Goal: Find contact information: Find contact information

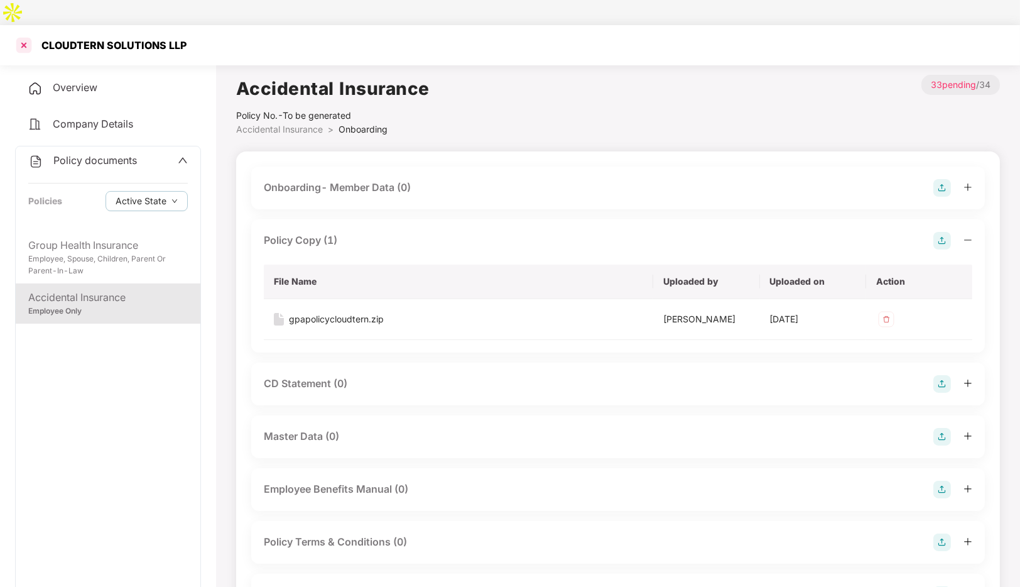
click at [25, 35] on div at bounding box center [24, 45] width 20 height 20
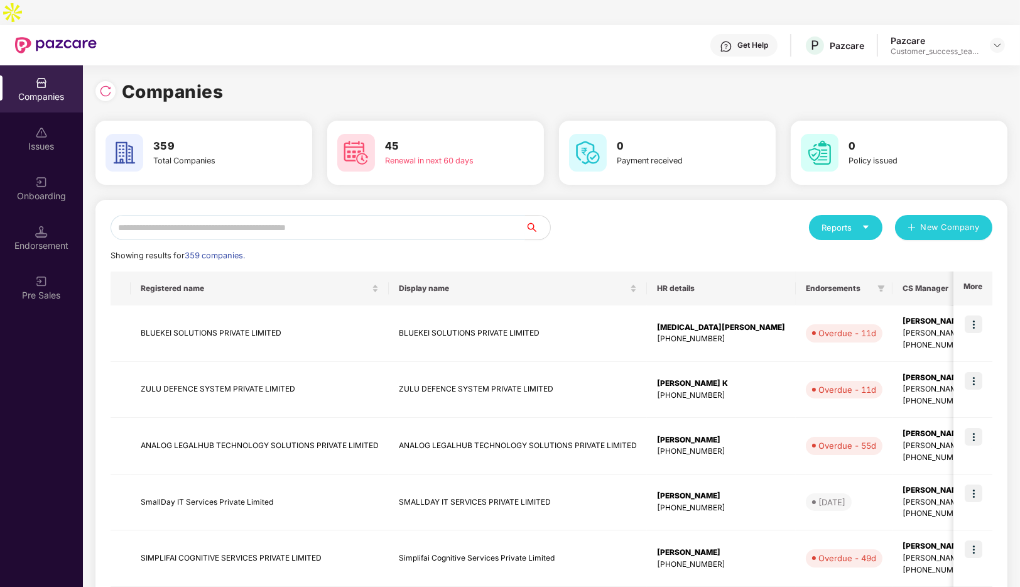
click at [284, 215] on input "text" at bounding box center [318, 227] width 415 height 25
type input "*"
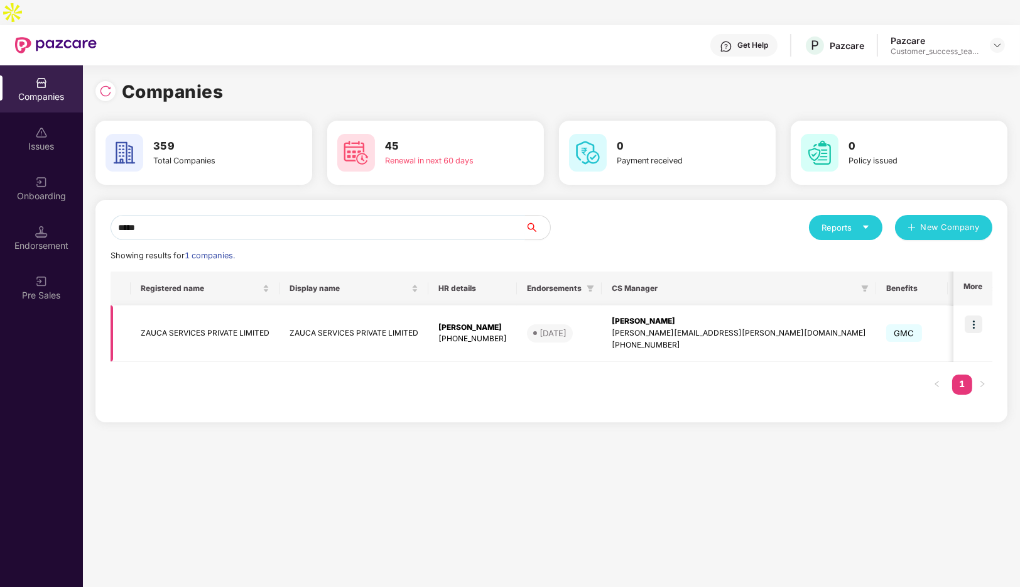
type input "*****"
click at [980, 315] on img at bounding box center [974, 324] width 18 height 18
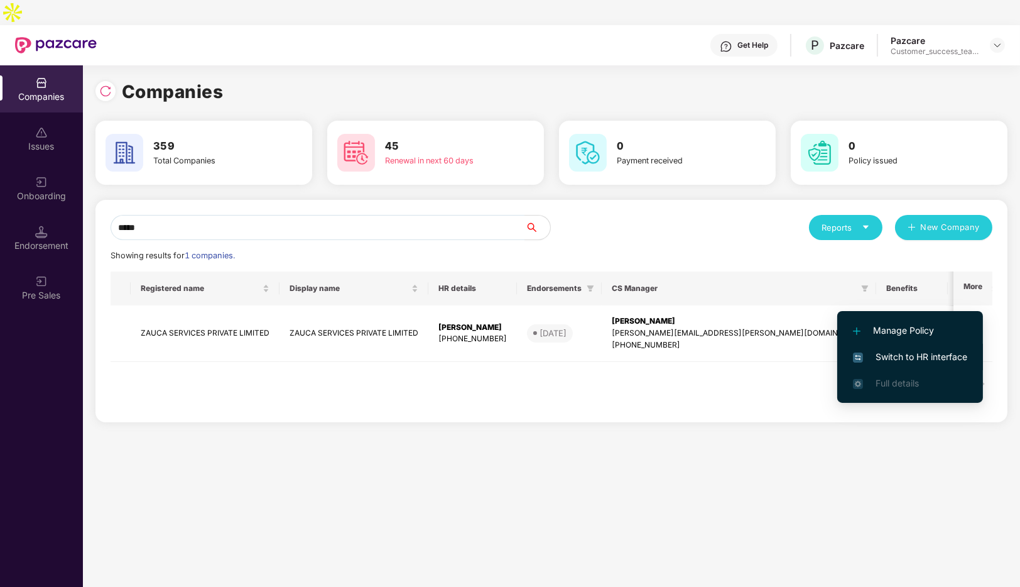
click at [910, 360] on span "Switch to HR interface" at bounding box center [910, 357] width 114 height 14
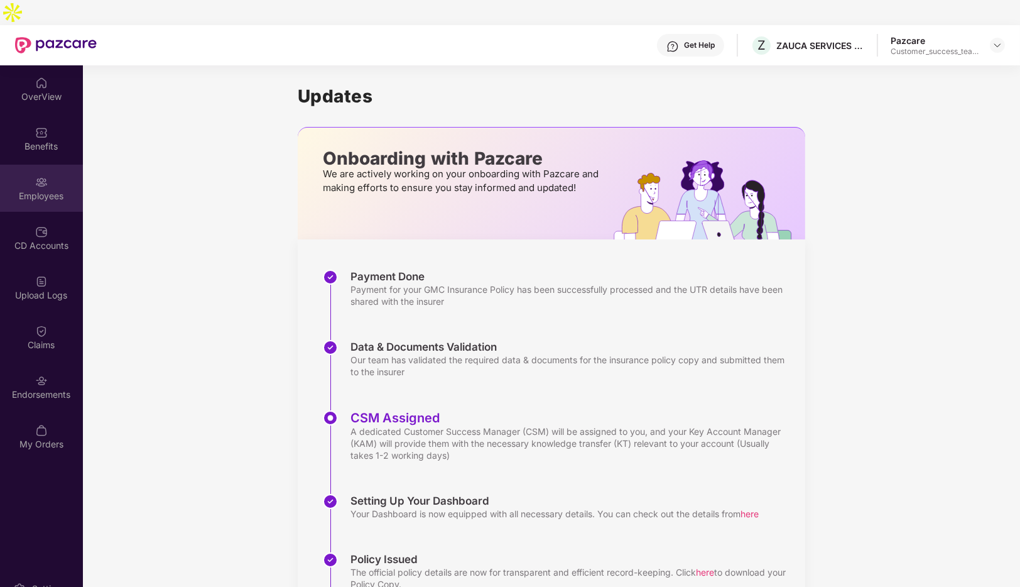
click at [37, 176] on img at bounding box center [41, 182] width 13 height 13
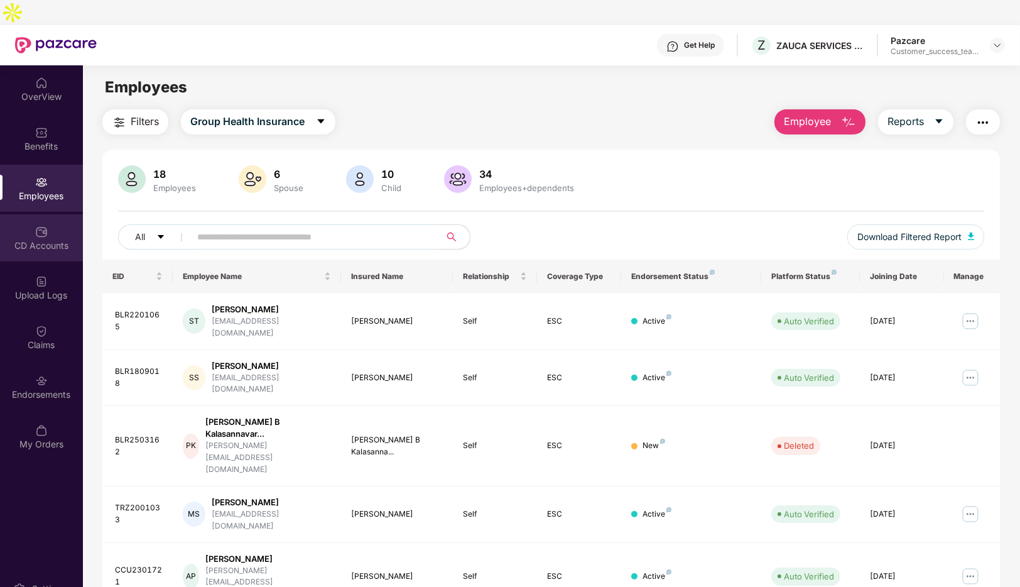
click at [35, 239] on div "CD Accounts" at bounding box center [41, 245] width 83 height 13
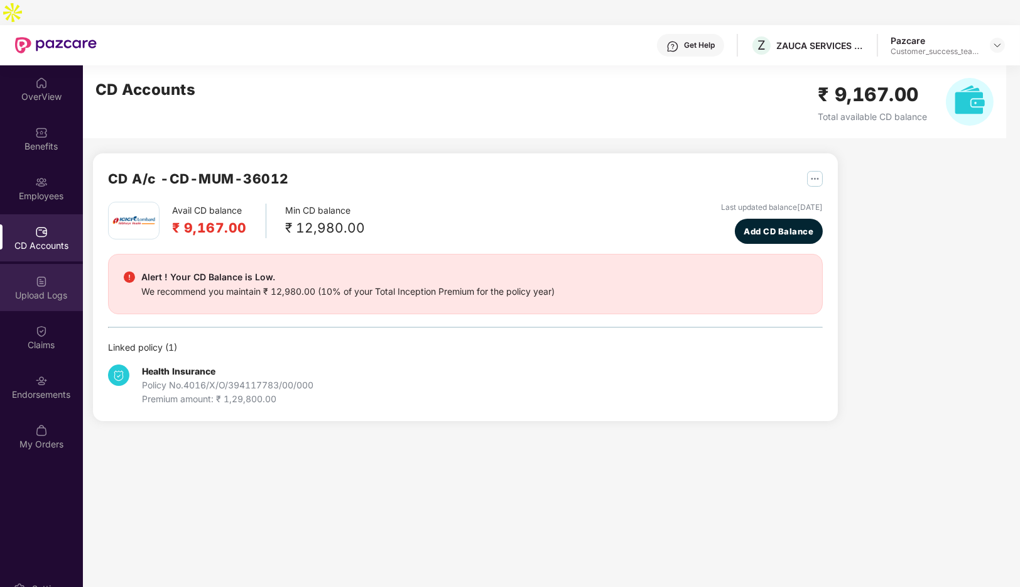
click at [42, 289] on div "Upload Logs" at bounding box center [41, 295] width 83 height 13
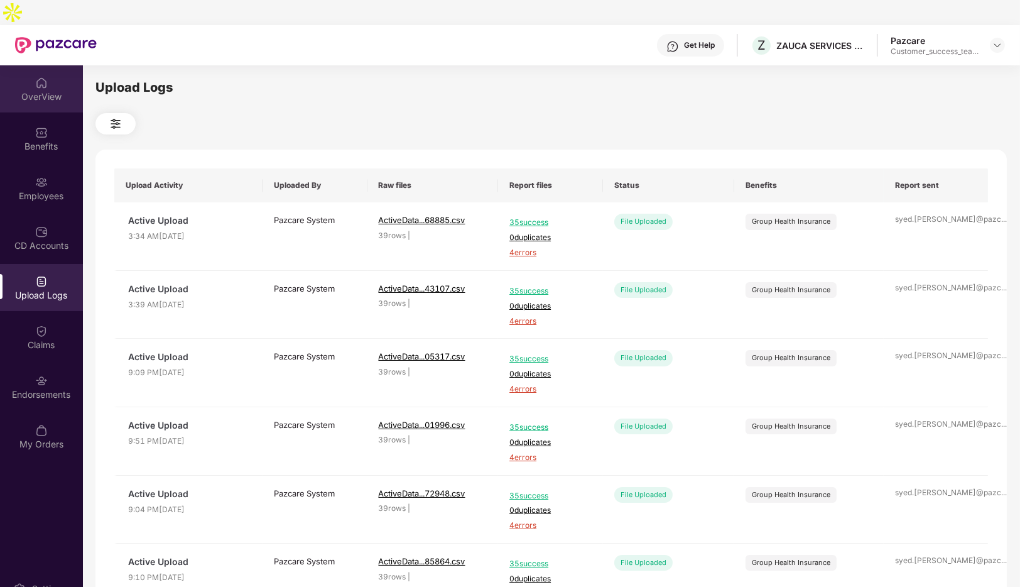
click at [45, 77] on img at bounding box center [41, 83] width 13 height 13
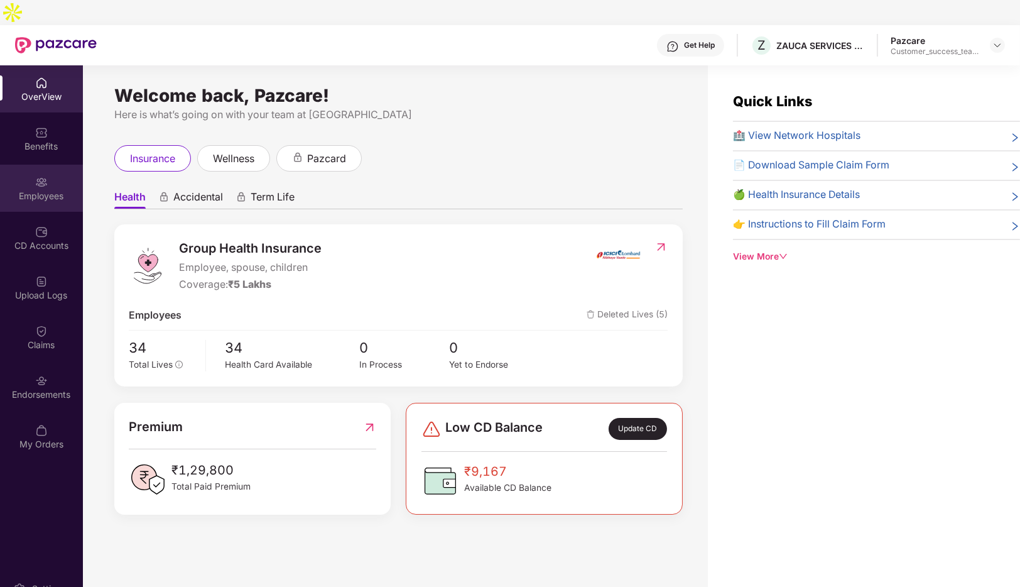
click at [46, 176] on img at bounding box center [41, 182] width 13 height 13
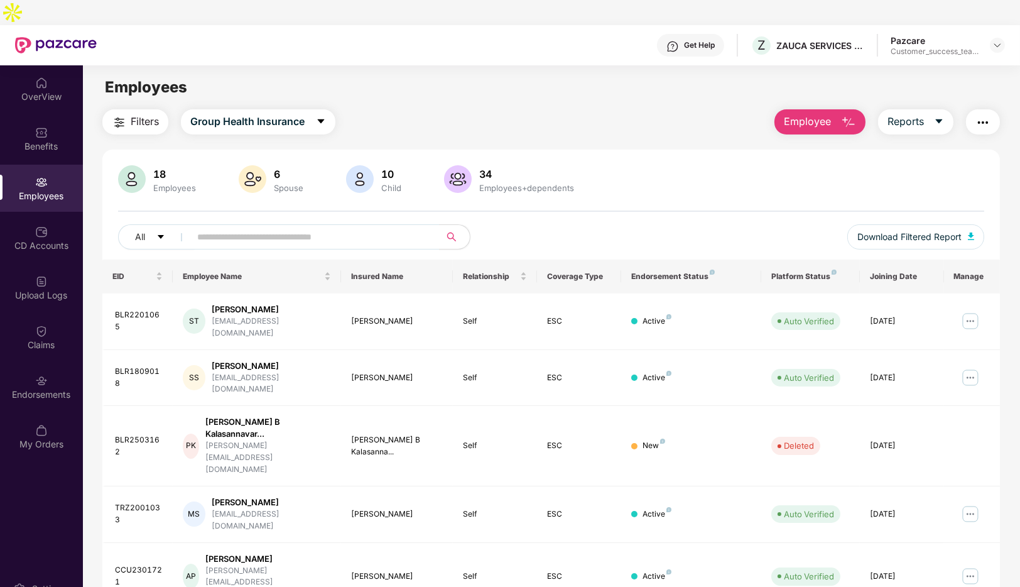
click at [821, 114] on span "Employee" at bounding box center [807, 122] width 47 height 16
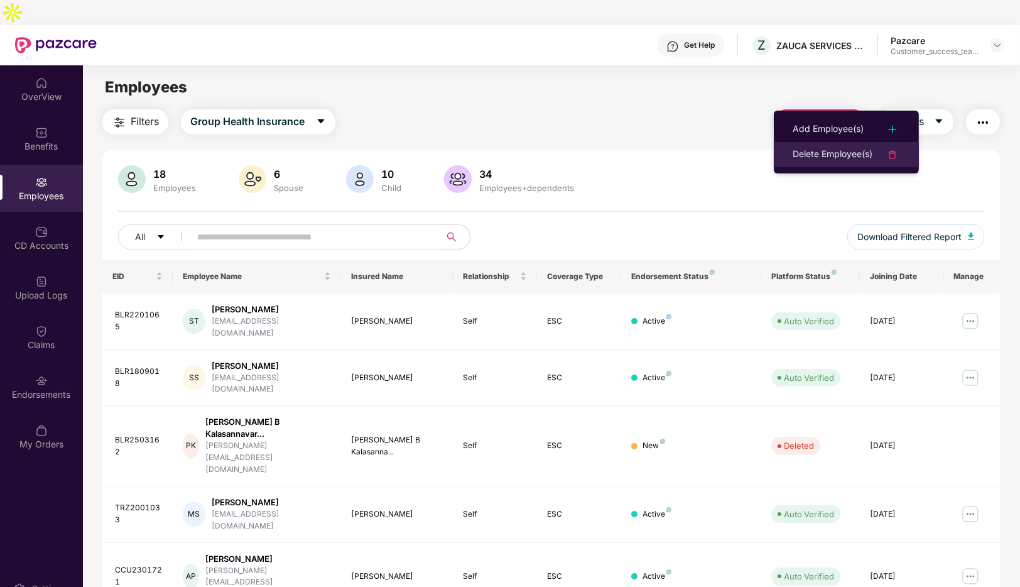
click at [802, 148] on div "Delete Employee(s)" at bounding box center [833, 154] width 80 height 15
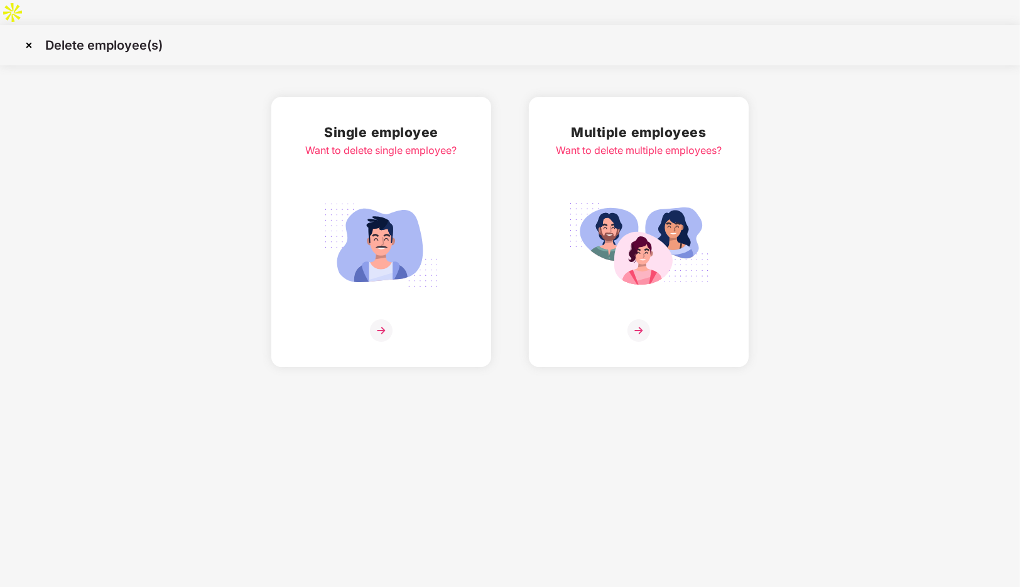
click at [565, 319] on div at bounding box center [639, 330] width 166 height 23
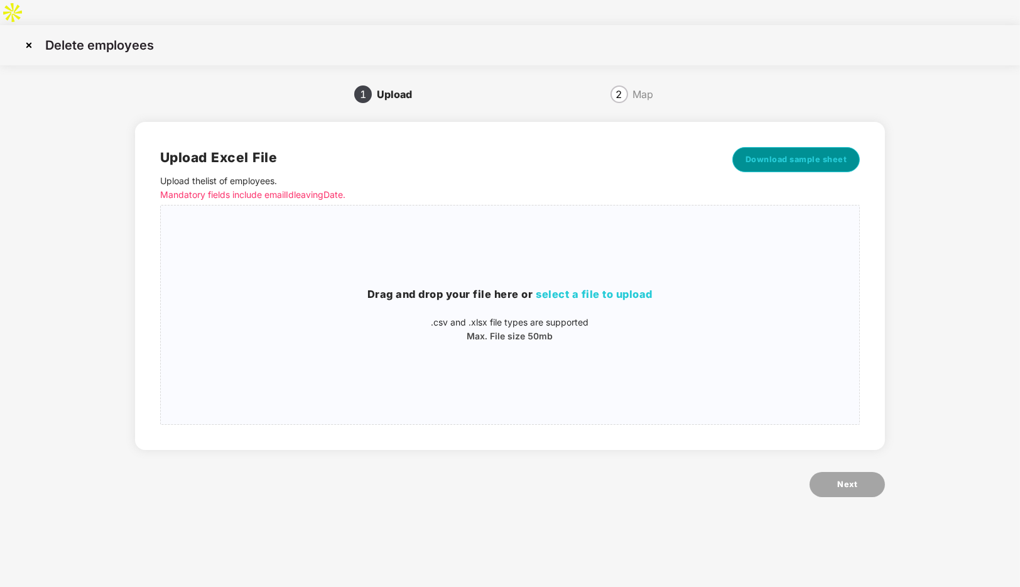
click at [782, 153] on span "Download sample sheet" at bounding box center [797, 159] width 102 height 13
click at [35, 35] on img at bounding box center [29, 45] width 20 height 20
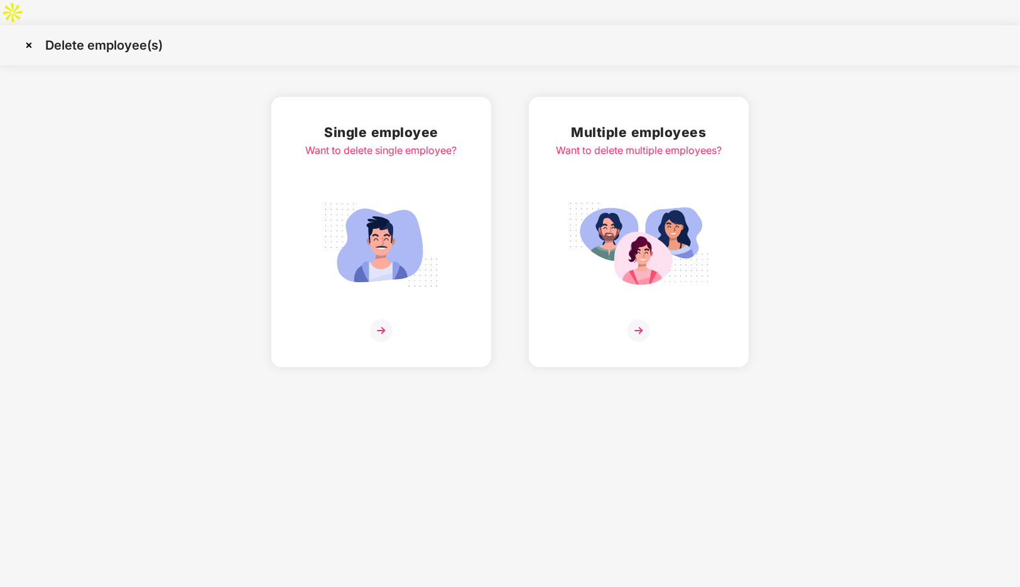
click at [35, 35] on img at bounding box center [29, 45] width 20 height 20
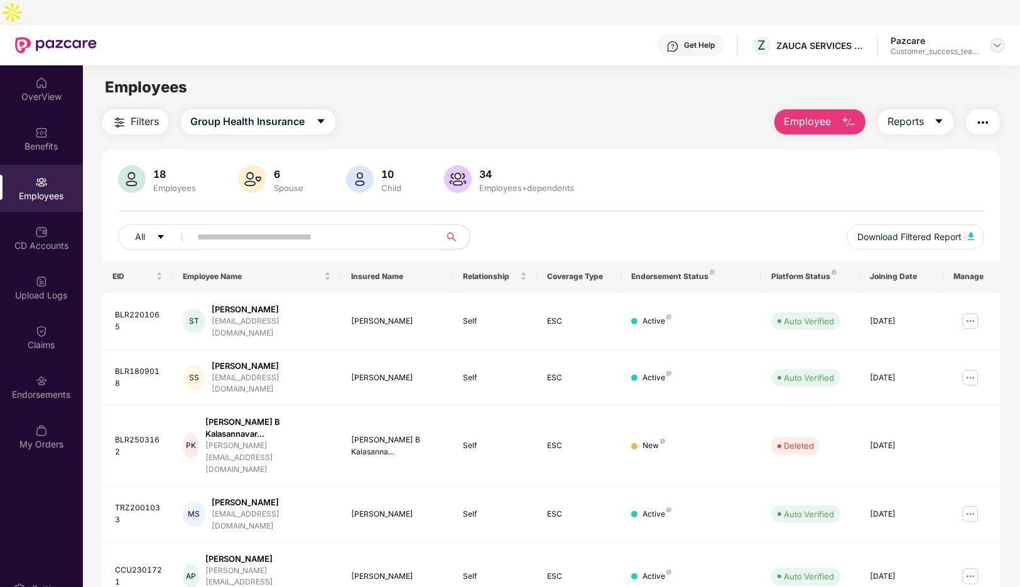
click at [998, 40] on img at bounding box center [998, 45] width 10 height 10
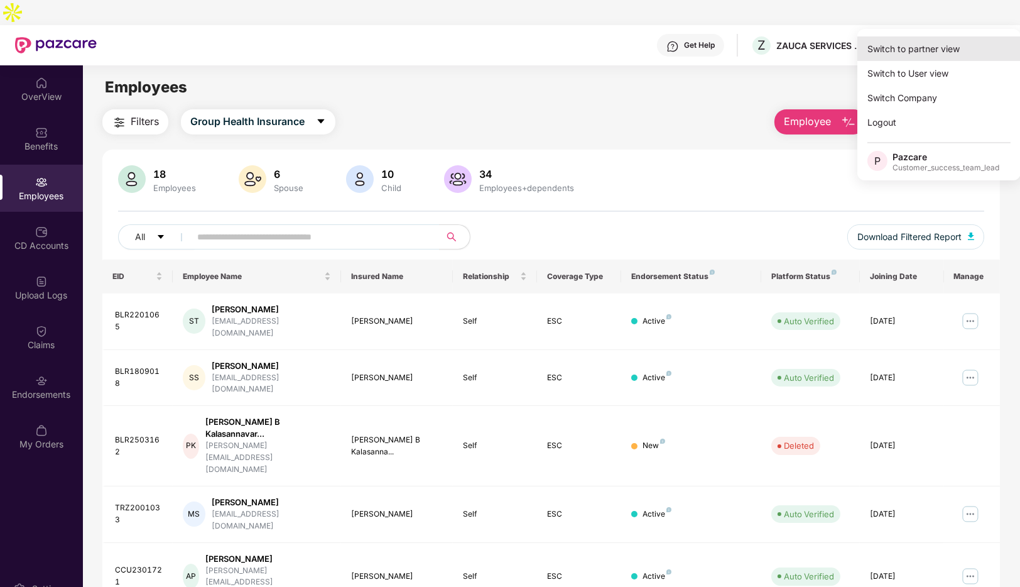
click at [921, 52] on div "Switch to partner view" at bounding box center [939, 48] width 163 height 25
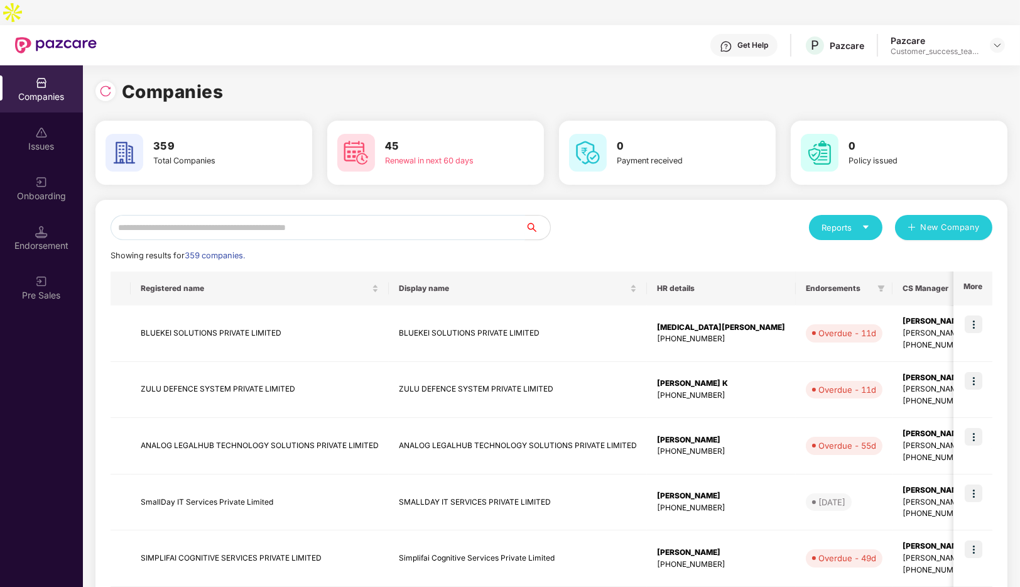
click at [222, 215] on input "text" at bounding box center [318, 227] width 415 height 25
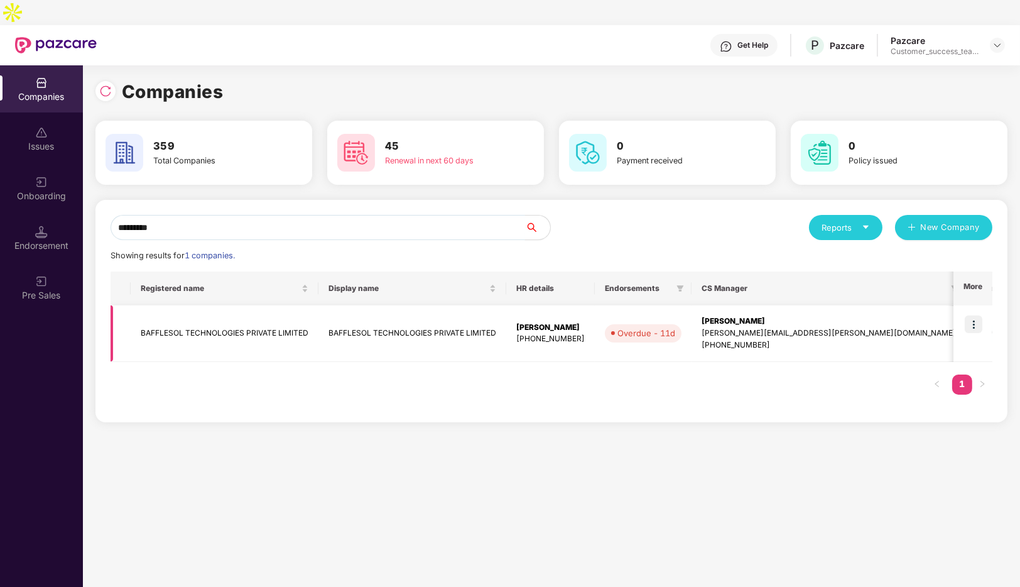
type input "*********"
click at [968, 315] on img at bounding box center [974, 324] width 18 height 18
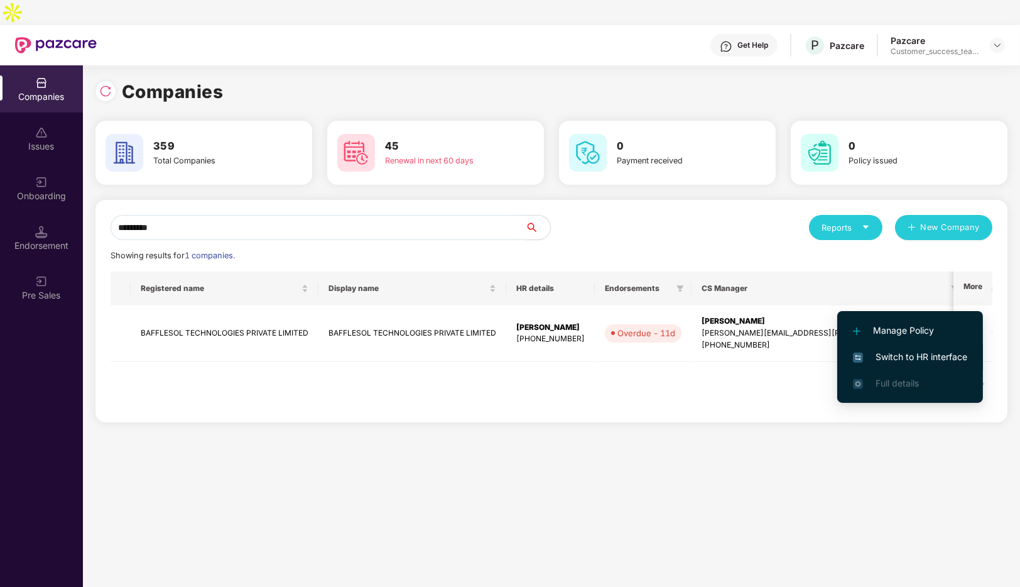
click at [906, 352] on span "Switch to HR interface" at bounding box center [910, 357] width 114 height 14
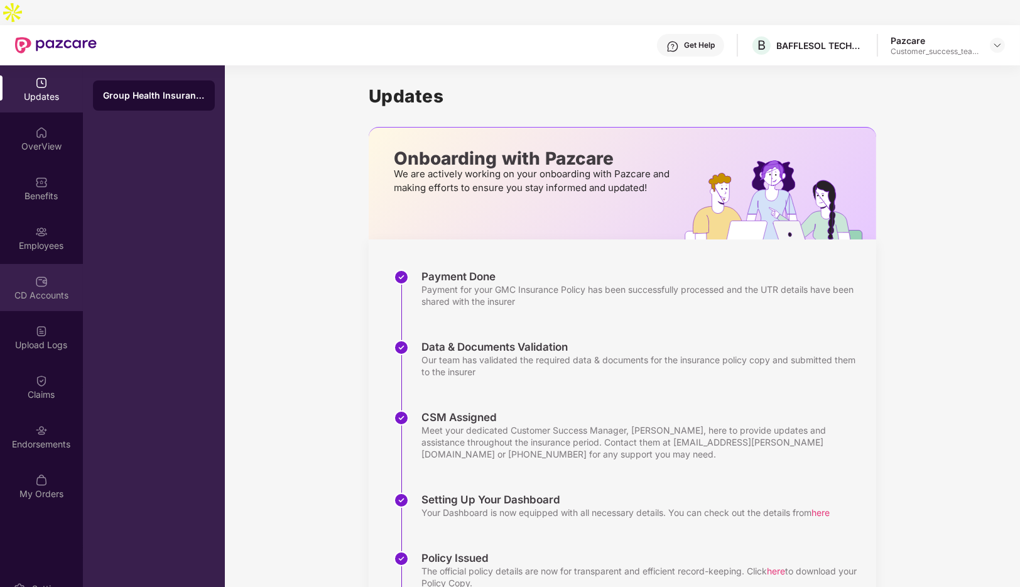
click at [31, 264] on div "CD Accounts" at bounding box center [41, 287] width 83 height 47
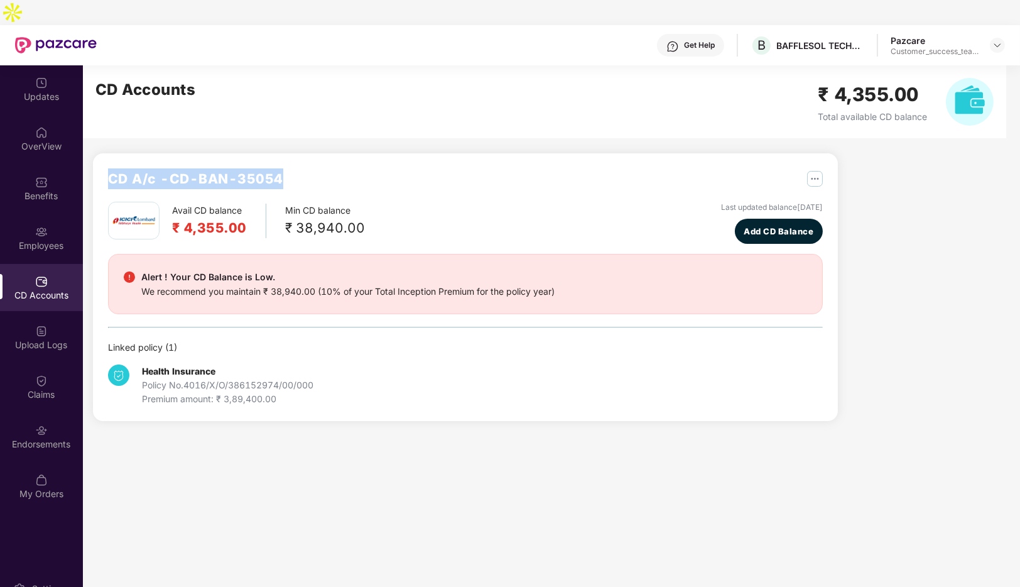
drag, startPoint x: 311, startPoint y: 150, endPoint x: 110, endPoint y: 151, distance: 201.1
click at [110, 168] on div "CD A/c - CD-BAN-35054" at bounding box center [465, 184] width 715 height 33
copy h2 "CD A/c - CD-BAN-35054"
click at [1001, 40] on img at bounding box center [998, 45] width 10 height 10
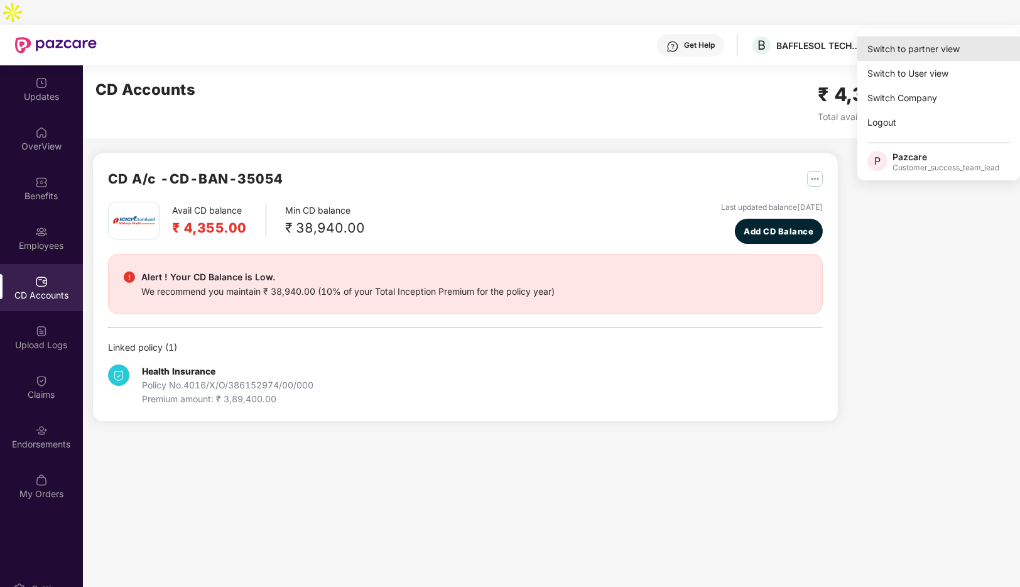
click at [930, 45] on div "Switch to partner view" at bounding box center [939, 48] width 163 height 25
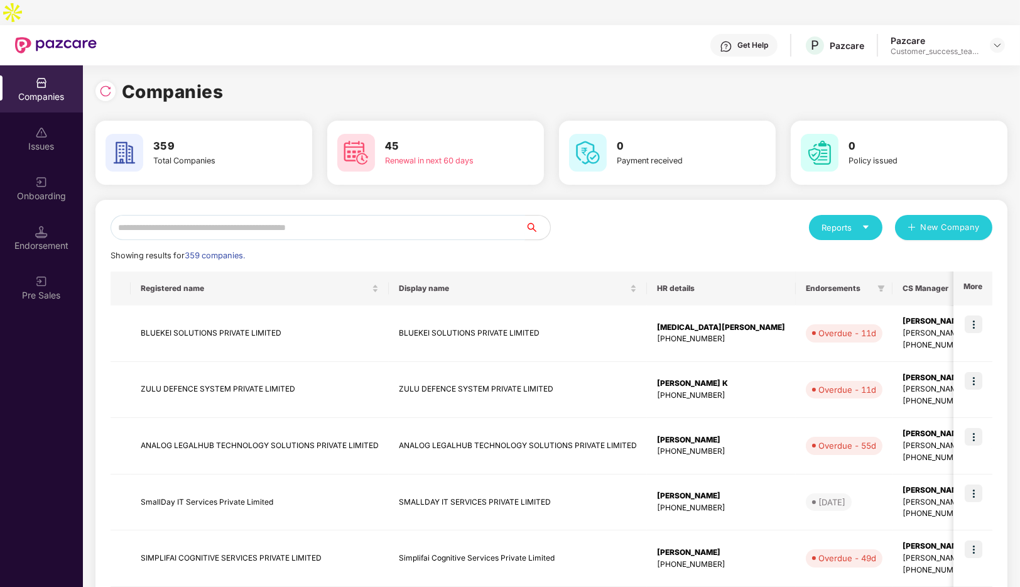
click at [228, 215] on input "text" at bounding box center [318, 227] width 415 height 25
type input "*"
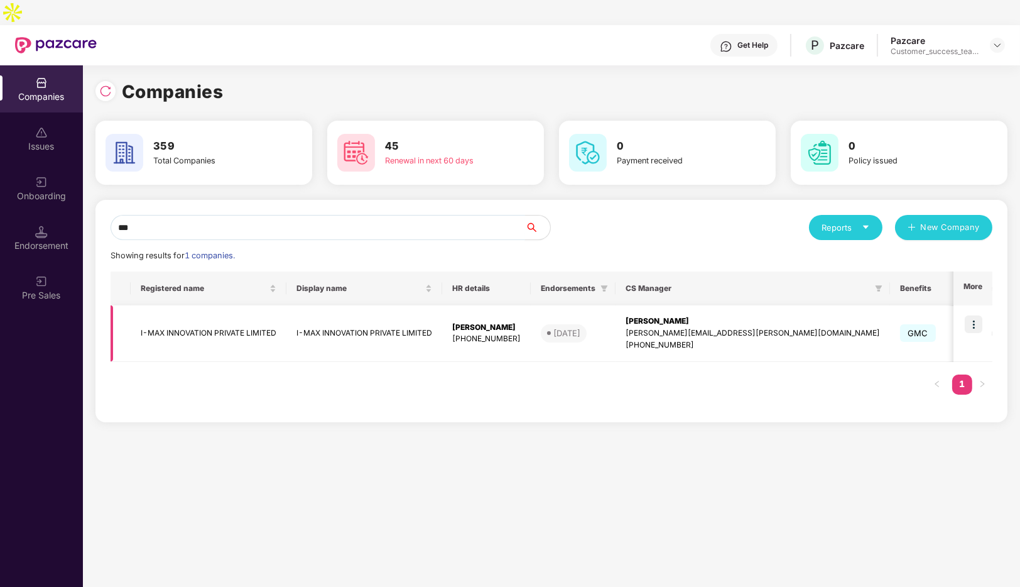
type input "***"
click at [968, 315] on img at bounding box center [974, 324] width 18 height 18
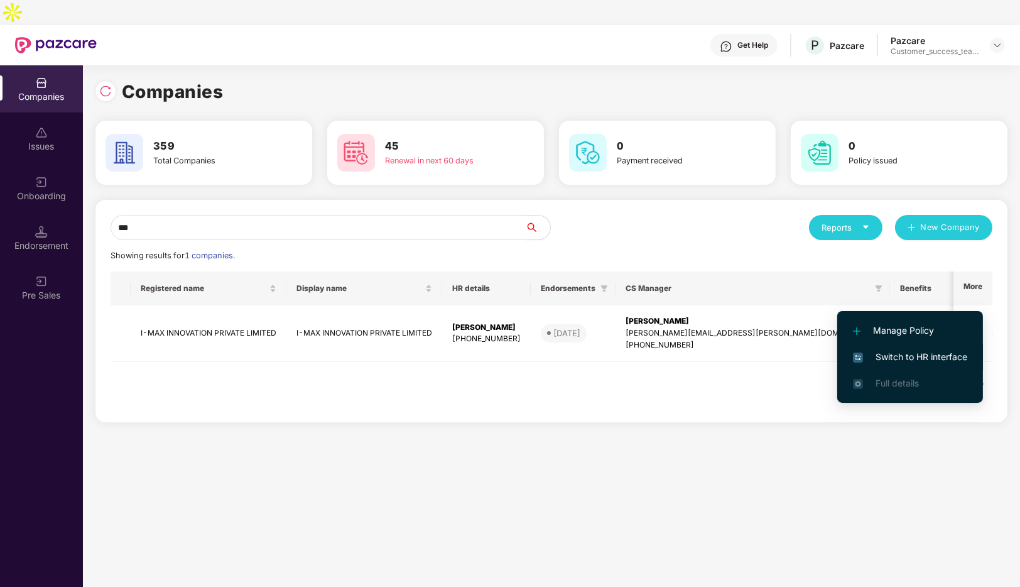
click at [910, 352] on span "Switch to HR interface" at bounding box center [910, 357] width 114 height 14
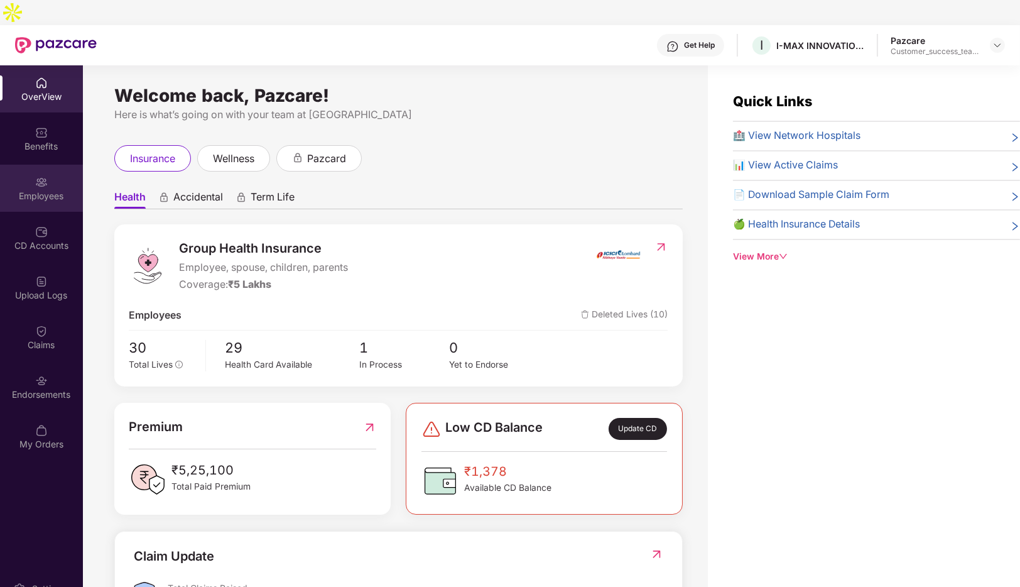
click at [43, 190] on div "Employees" at bounding box center [41, 196] width 83 height 13
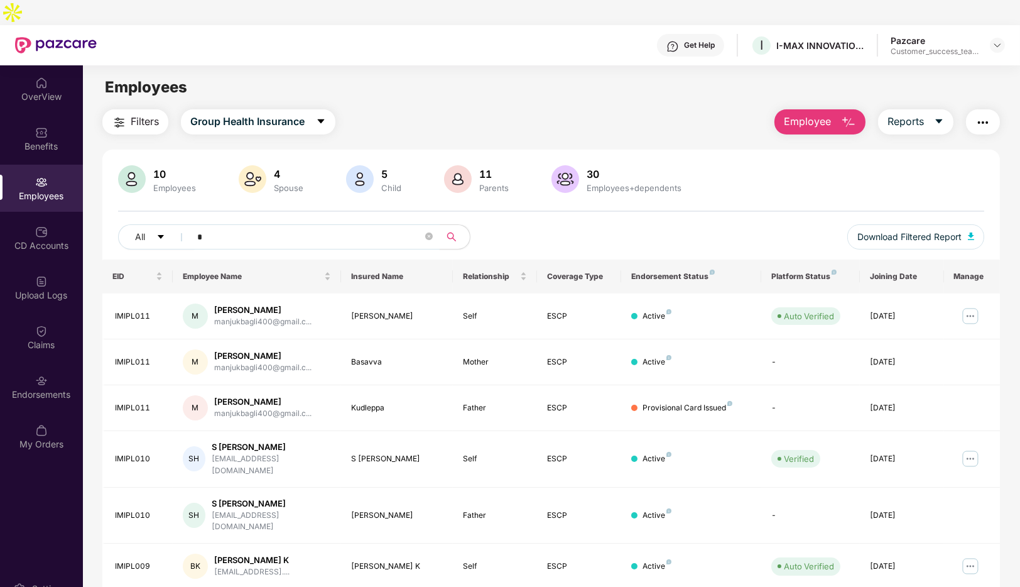
click at [270, 227] on input "*" at bounding box center [310, 236] width 226 height 19
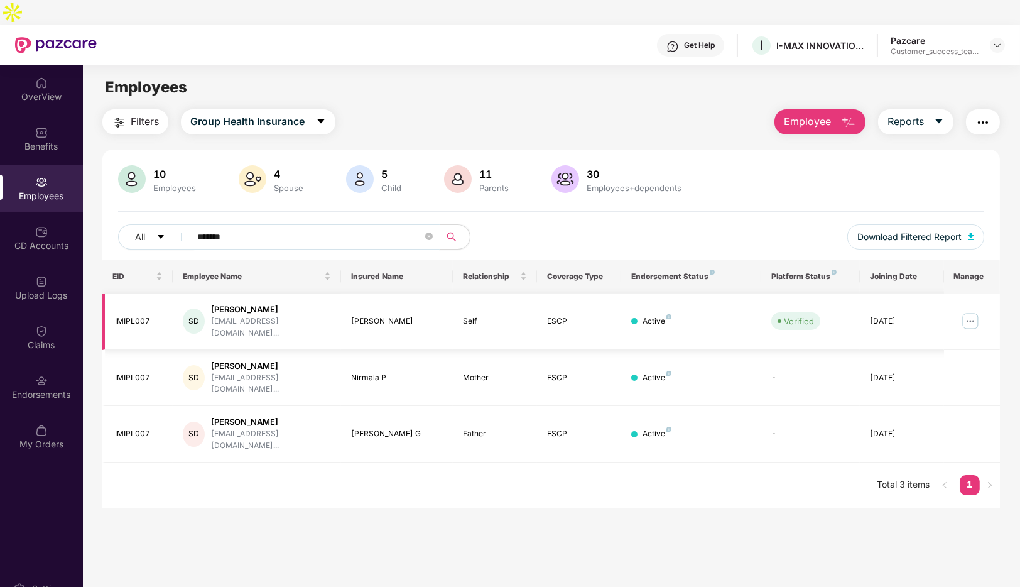
type input "*******"
click at [979, 311] on img at bounding box center [971, 321] width 20 height 20
click at [286, 303] on div "[PERSON_NAME]" at bounding box center [271, 309] width 120 height 12
click at [975, 311] on img at bounding box center [971, 321] width 20 height 20
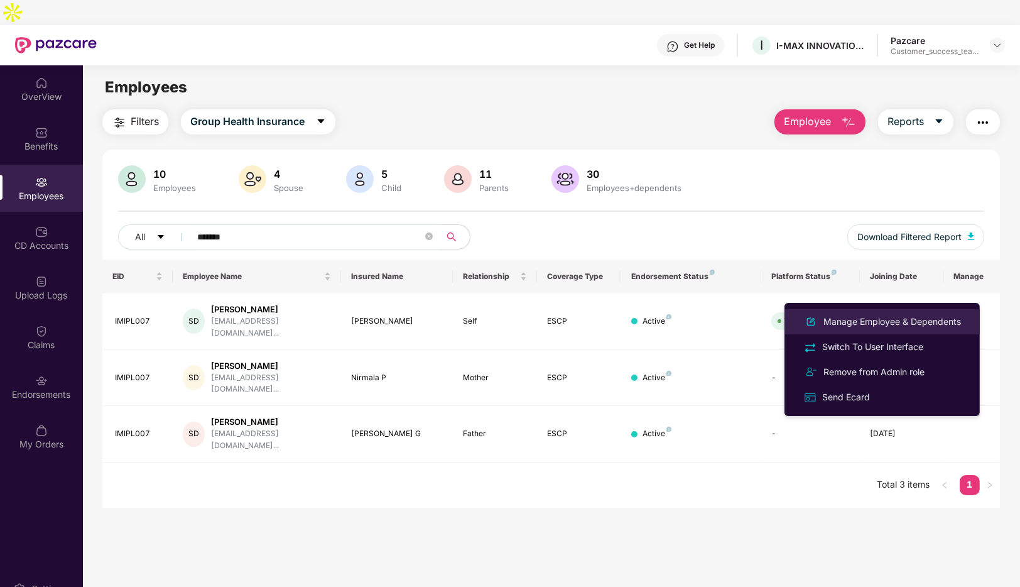
click at [892, 324] on div "Manage Employee & Dependents" at bounding box center [892, 322] width 143 height 14
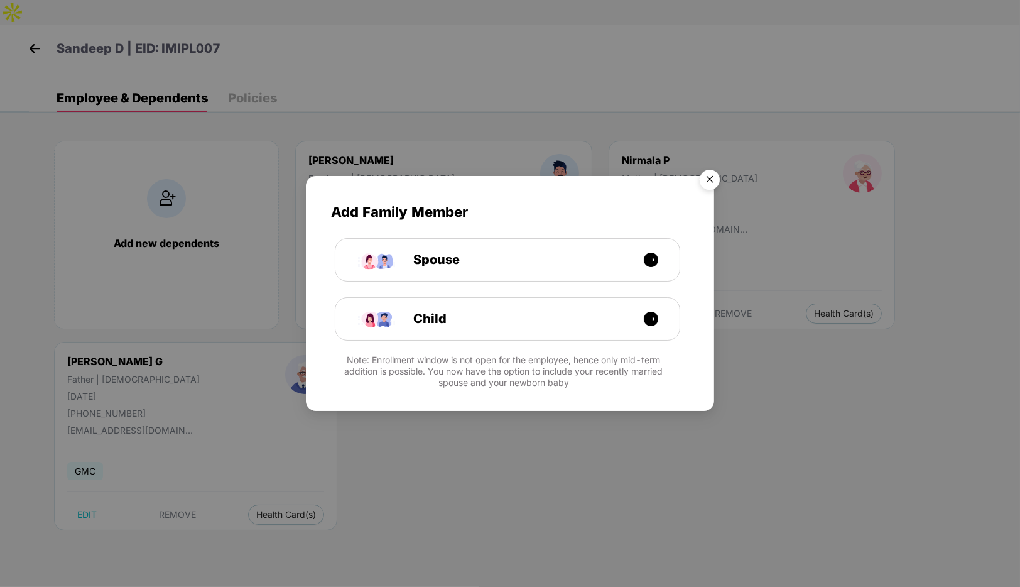
click at [714, 175] on img "Close" at bounding box center [709, 181] width 35 height 35
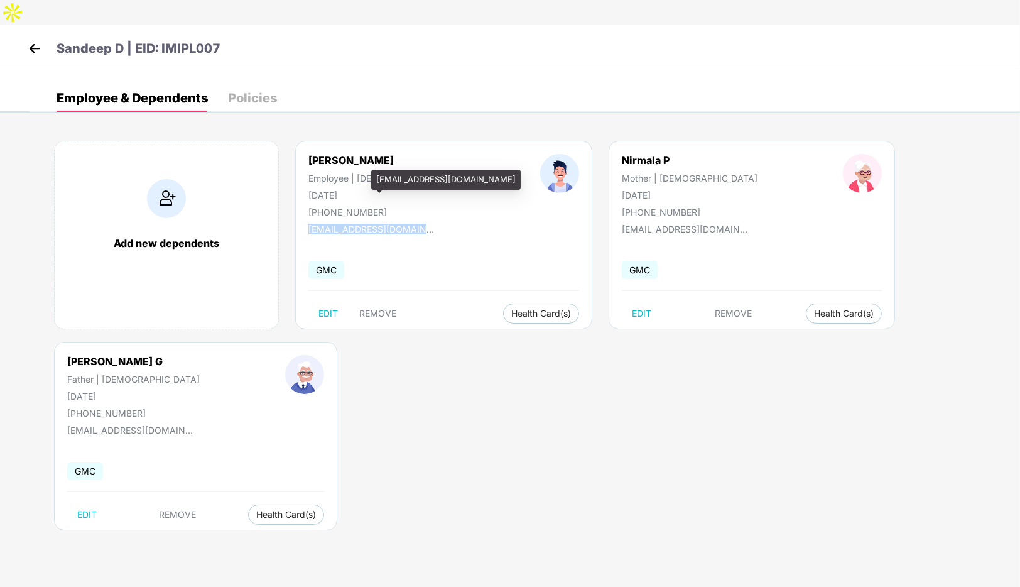
drag, startPoint x: 432, startPoint y: 204, endPoint x: 309, endPoint y: 205, distance: 123.8
click at [309, 224] on div "[EMAIL_ADDRESS][DOMAIN_NAME]" at bounding box center [372, 229] width 126 height 11
copy div "[EMAIL_ADDRESS][DOMAIN_NAME]"
click at [455, 212] on div "Sandeep D Employee | [DEMOGRAPHIC_DATA] [DATE] [PHONE_NUMBER] [EMAIL_ADDRESS][D…" at bounding box center [443, 235] width 297 height 188
click at [30, 39] on img at bounding box center [34, 48] width 19 height 19
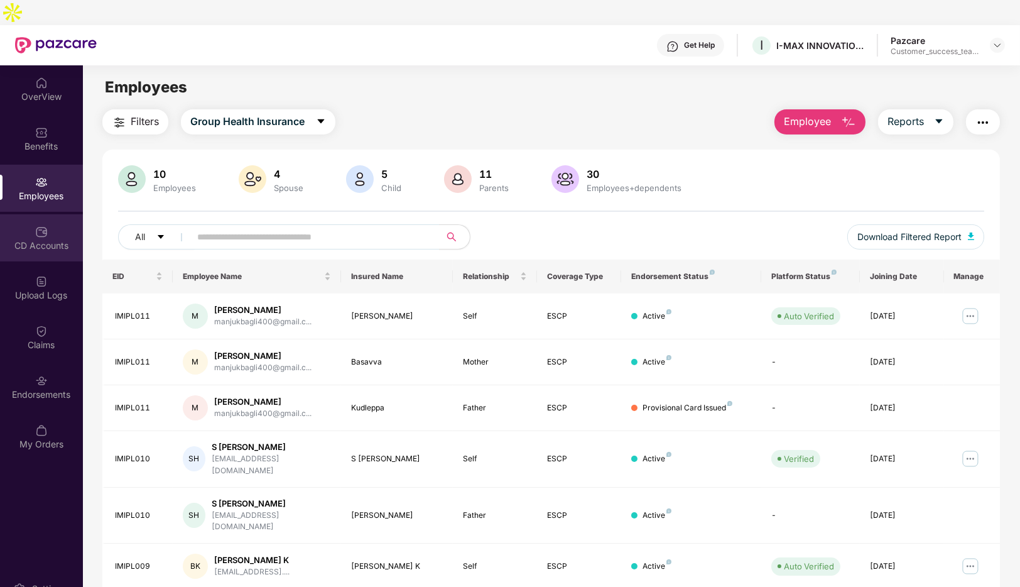
click at [58, 214] on div "CD Accounts" at bounding box center [41, 237] width 83 height 47
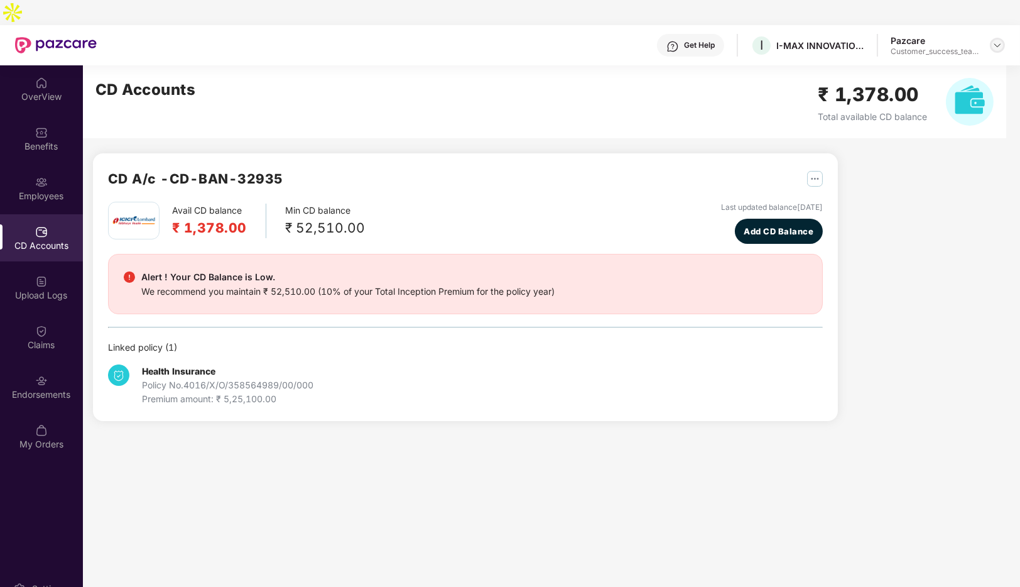
click at [994, 40] on img at bounding box center [998, 45] width 10 height 10
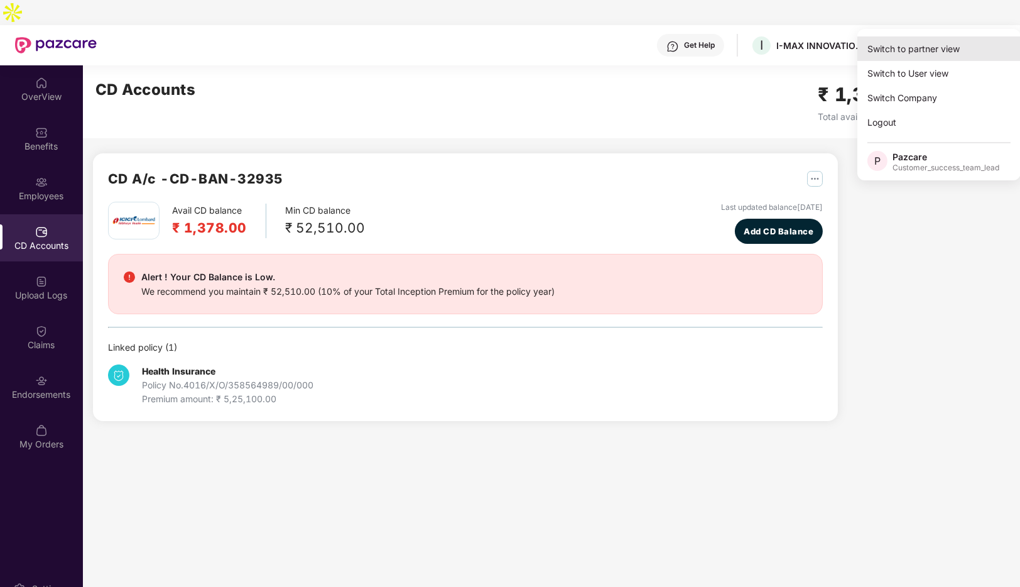
click at [915, 52] on div "Switch to partner view" at bounding box center [939, 48] width 163 height 25
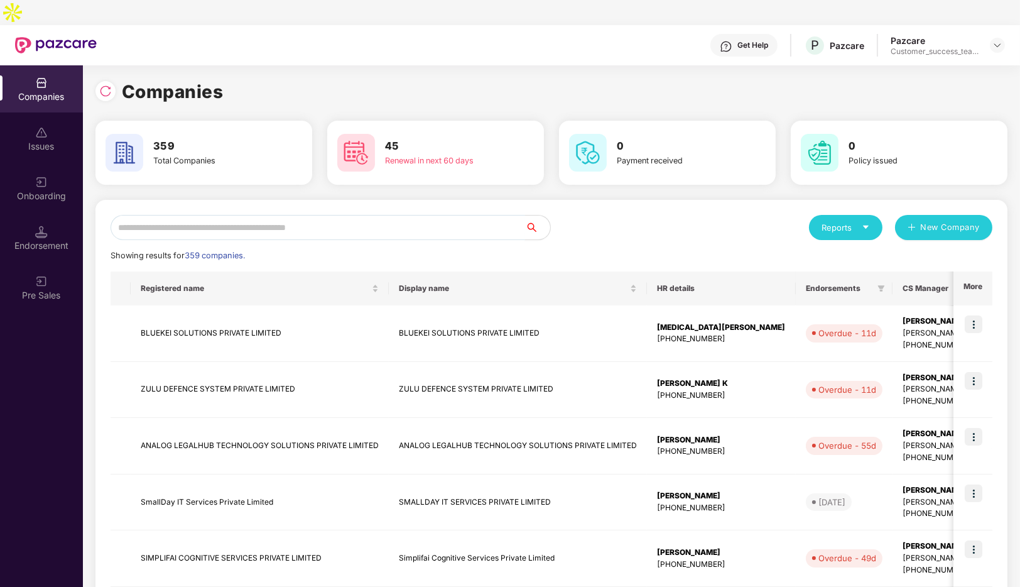
click at [380, 215] on input "text" at bounding box center [318, 227] width 415 height 25
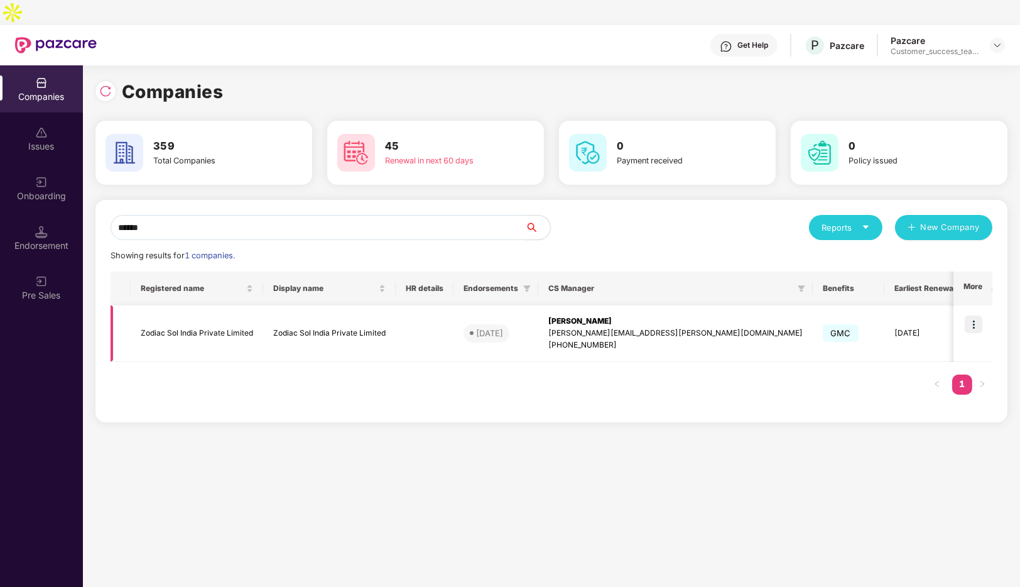
type input "******"
click at [974, 315] on img at bounding box center [974, 324] width 18 height 18
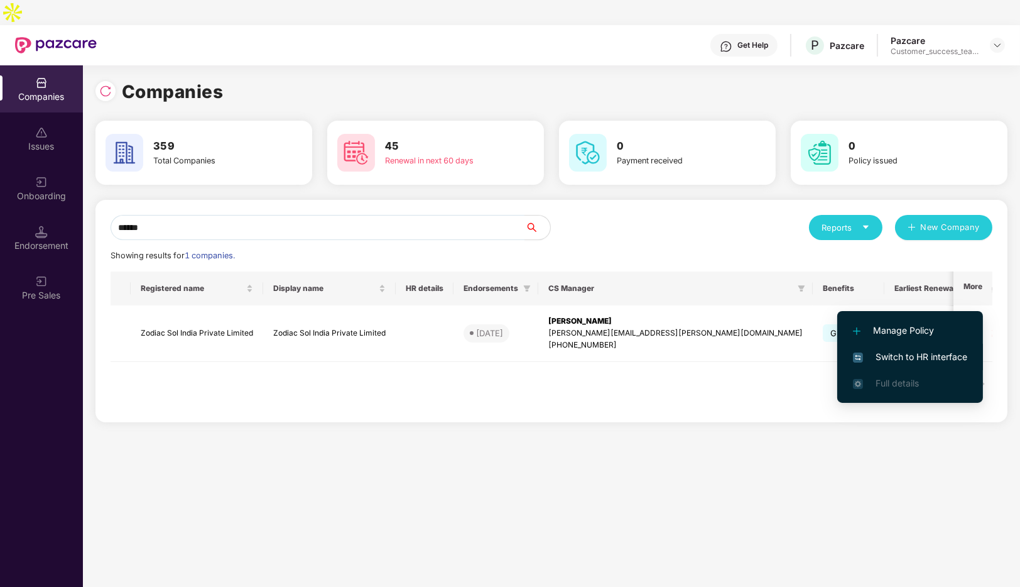
click at [882, 350] on span "Switch to HR interface" at bounding box center [910, 357] width 114 height 14
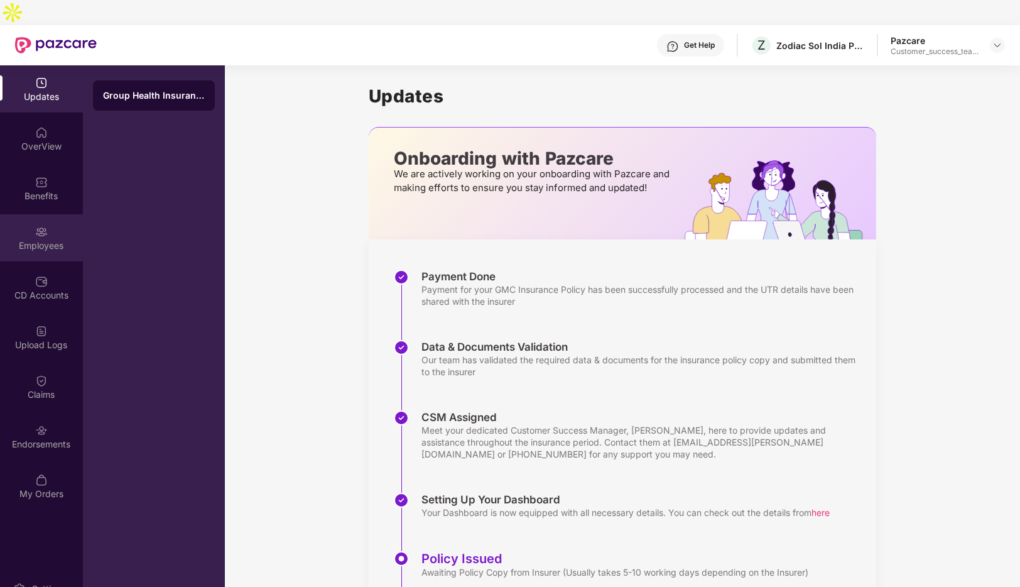
click at [46, 226] on img at bounding box center [41, 232] width 13 height 13
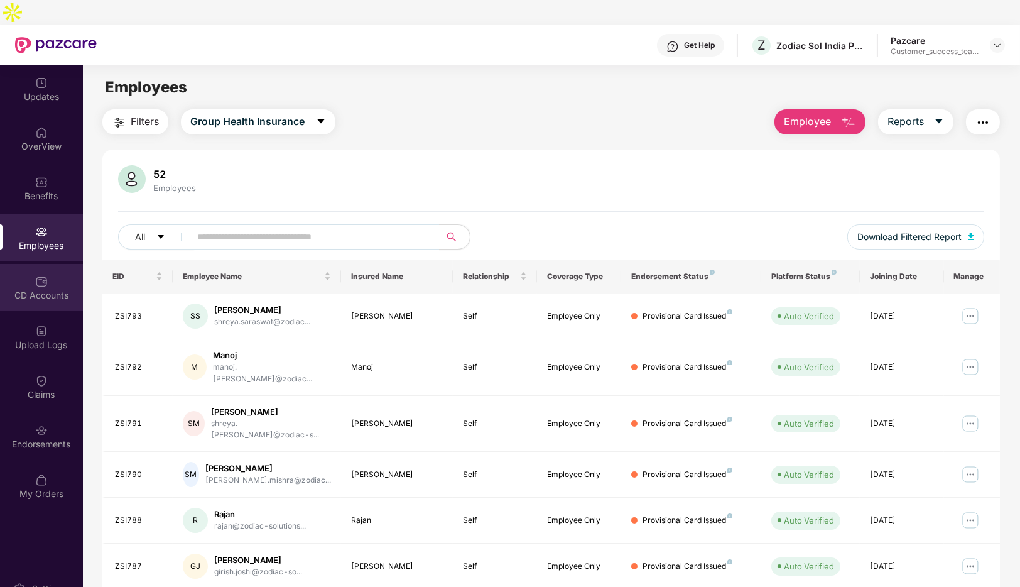
click at [62, 264] on div "CD Accounts" at bounding box center [41, 287] width 83 height 47
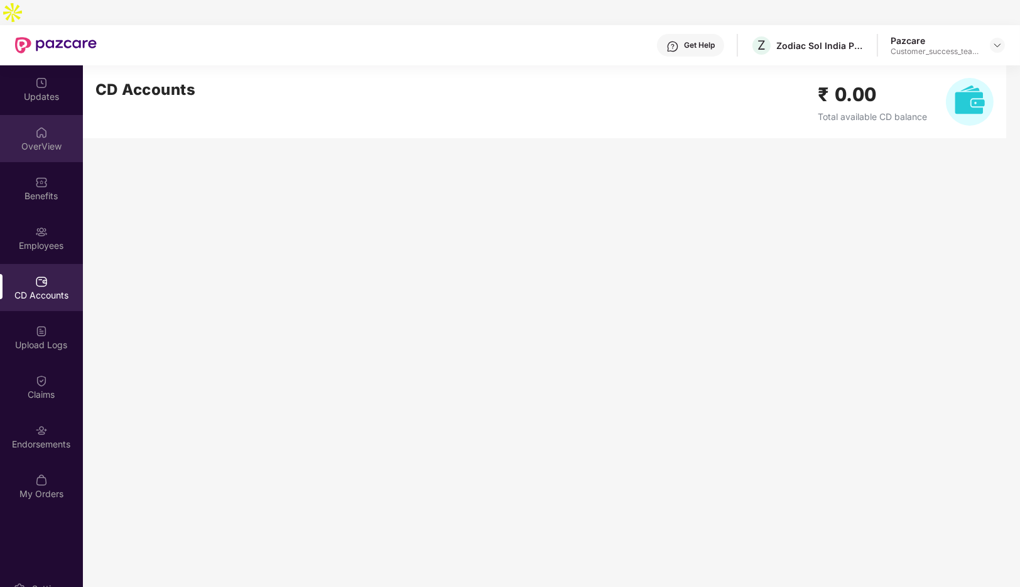
click at [40, 126] on img at bounding box center [41, 132] width 13 height 13
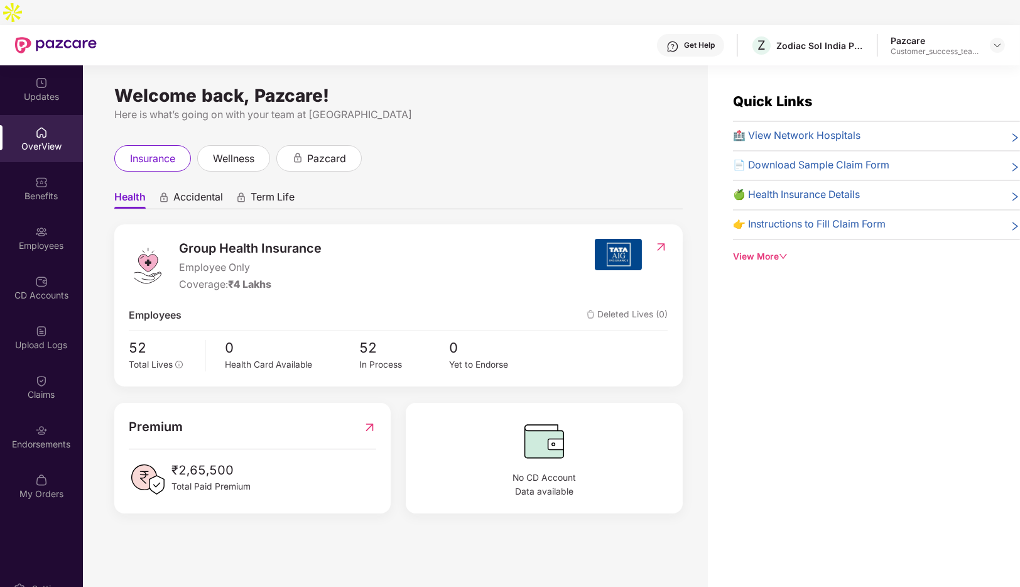
click at [41, 176] on img at bounding box center [41, 182] width 13 height 13
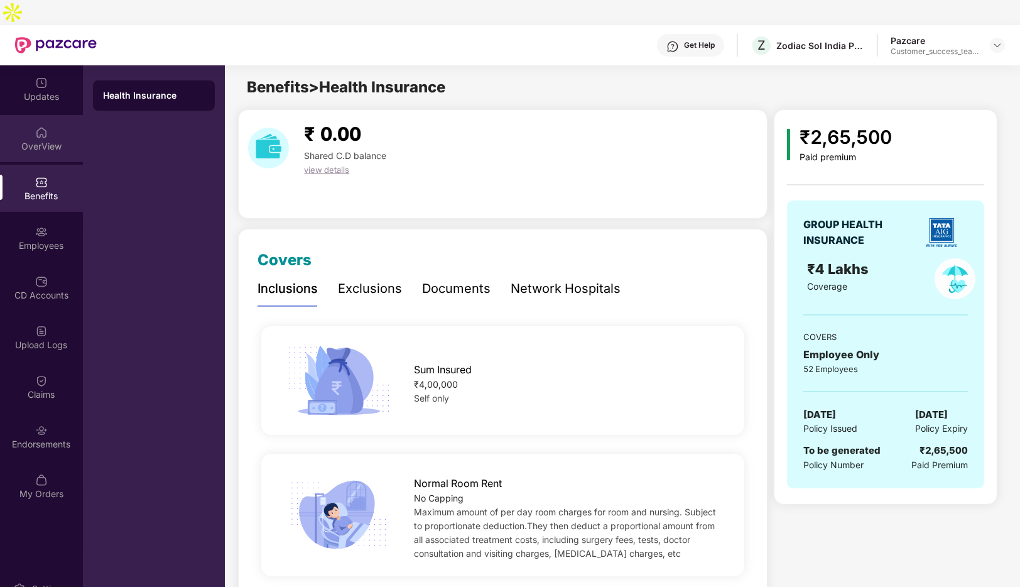
click at [47, 140] on div "OverView" at bounding box center [41, 146] width 83 height 13
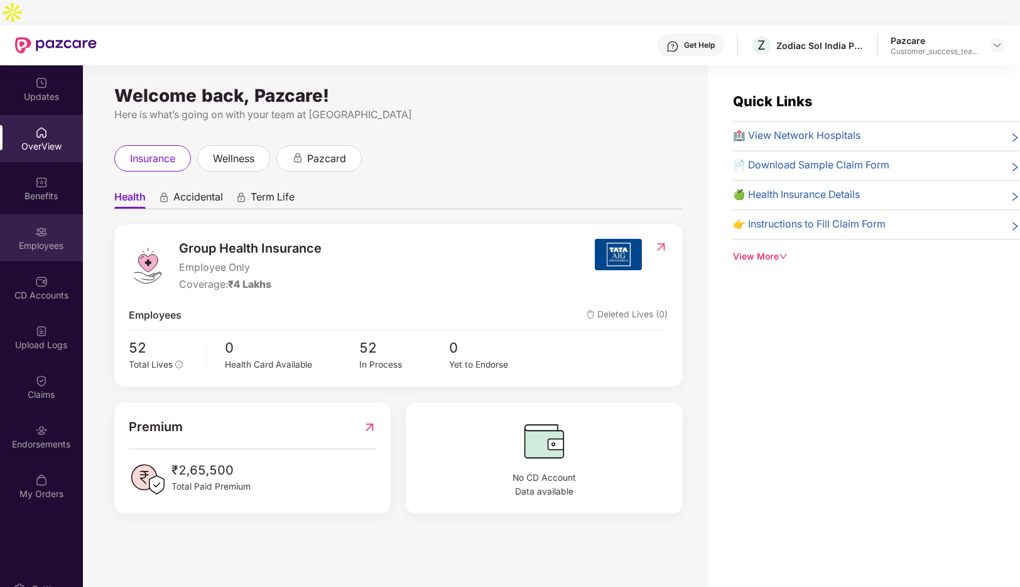
click at [31, 214] on div "Employees" at bounding box center [41, 237] width 83 height 47
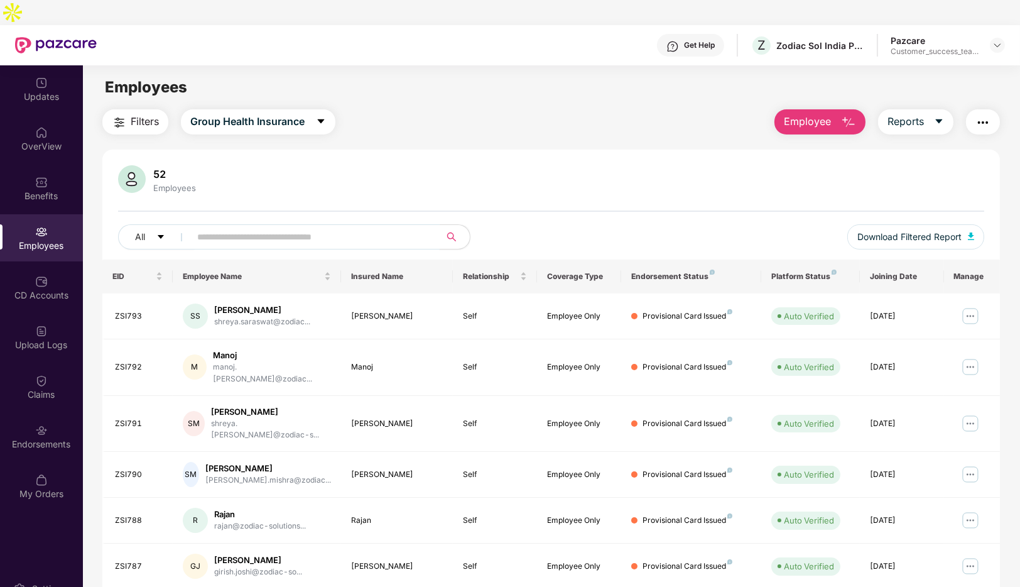
click at [268, 227] on input "text" at bounding box center [310, 236] width 226 height 19
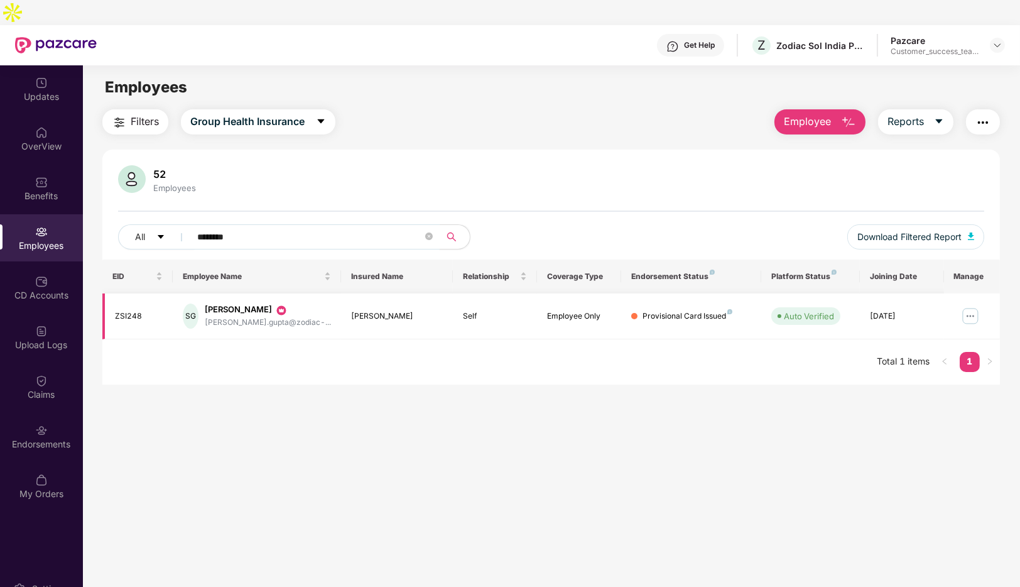
type input "********"
click at [965, 306] on img at bounding box center [971, 316] width 20 height 20
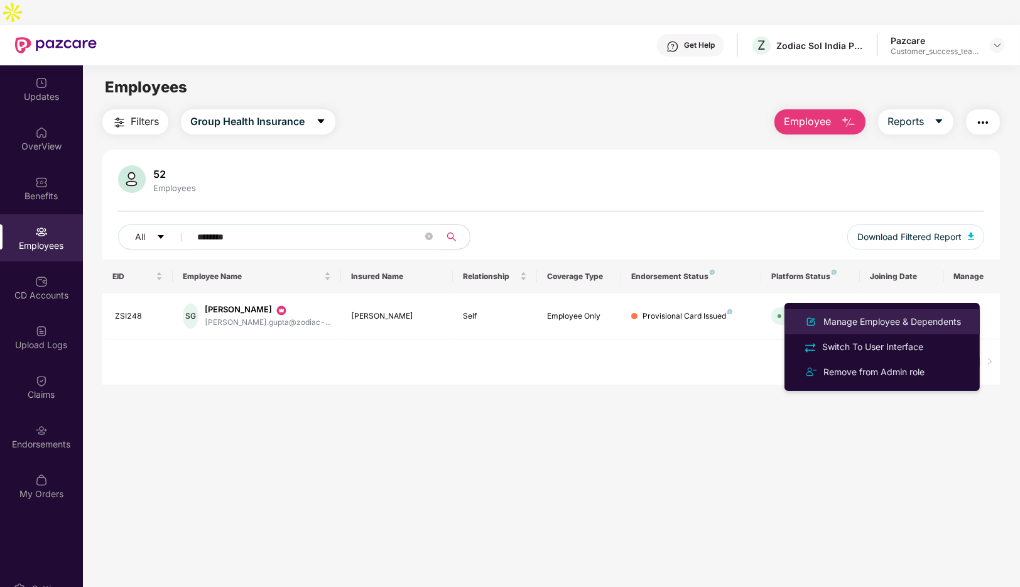
click at [870, 319] on div "Manage Employee & Dependents" at bounding box center [892, 322] width 143 height 14
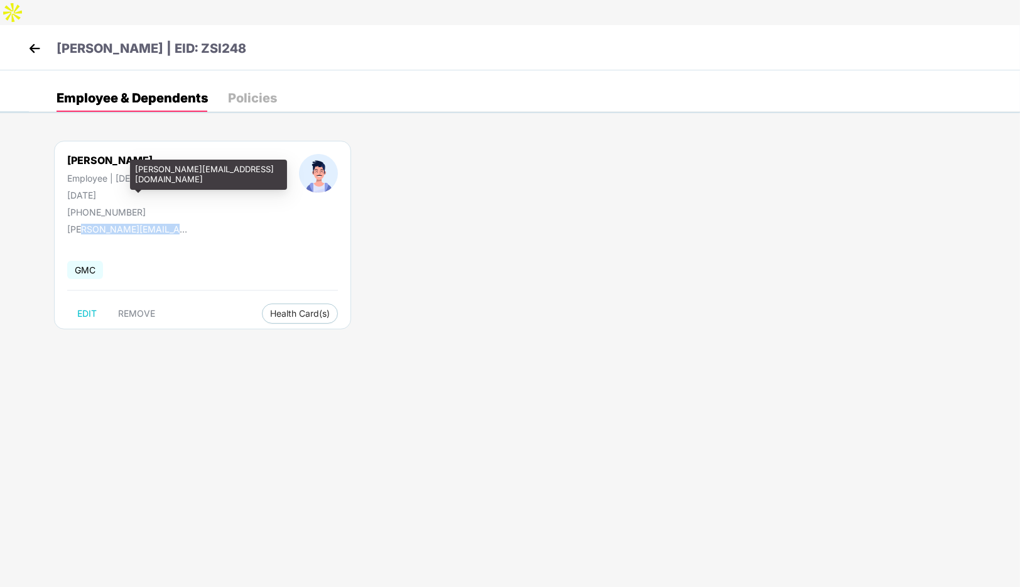
drag, startPoint x: 189, startPoint y: 205, endPoint x: 82, endPoint y: 206, distance: 107.5
click at [82, 224] on div "[PERSON_NAME][EMAIL_ADDRESS][DOMAIN_NAME]" at bounding box center [130, 229] width 126 height 11
drag, startPoint x: 192, startPoint y: 180, endPoint x: 135, endPoint y: 170, distance: 58.2
click at [135, 170] on div "[PERSON_NAME][EMAIL_ADDRESS][DOMAIN_NAME]" at bounding box center [208, 175] width 157 height 30
copy div "[PERSON_NAME][EMAIL_ADDRESS][DOMAIN_NAME]"
